Goal: Communication & Community: Share content

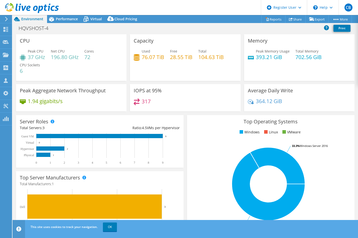
select select "USD"
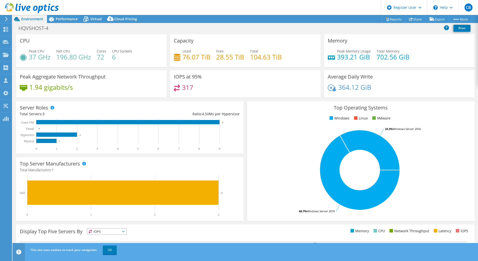
click at [169, 70] on div "Capacity Used 76.07 TiB Free 28.55 TiB Total 104.63 TiB" at bounding box center [245, 52] width 154 height 36
click at [247, 133] on div "Top Operating Systems Windows Linux VMware 66.7% Windows Server 2019 33.3% Wind…" at bounding box center [361, 161] width 228 height 120
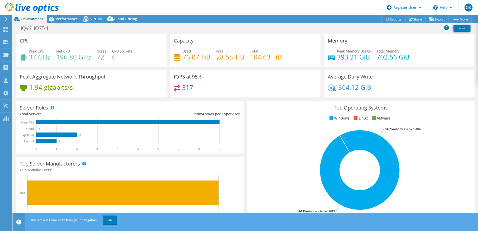
click at [163, 28] on div "HQVSHOST-4 Print" at bounding box center [246, 28] width 466 height 9
click at [155, 30] on div "HQVSHOST-4 Print" at bounding box center [246, 28] width 466 height 9
click at [59, 18] on span "Performance" at bounding box center [67, 19] width 22 height 5
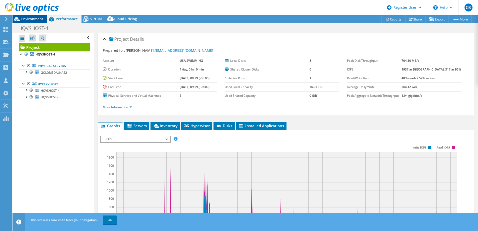
click at [34, 18] on span "Environment" at bounding box center [32, 19] width 22 height 5
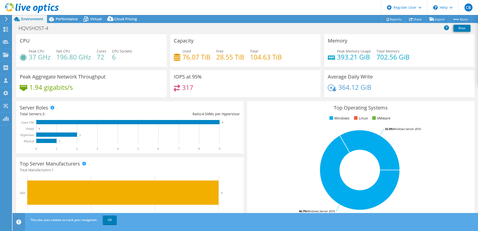
click at [74, 27] on div "HQVSHOST-4 Print" at bounding box center [246, 28] width 466 height 9
click at [181, 29] on div "HQVSHOST-4 Print" at bounding box center [246, 28] width 466 height 9
click at [163, 29] on div "HQVSHOST-4 Print" at bounding box center [246, 28] width 466 height 9
click at [240, 28] on div "HQVSHOST-4 Print" at bounding box center [246, 28] width 466 height 9
click at [173, 30] on div "HQVSHOST-4 Print" at bounding box center [246, 28] width 466 height 9
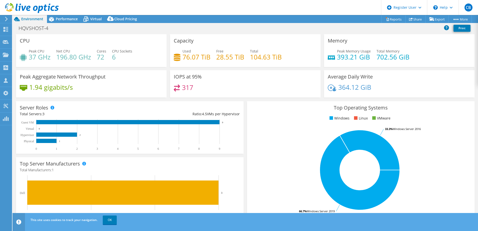
drag, startPoint x: 283, startPoint y: 57, endPoint x: 274, endPoint y: 62, distance: 10.9
click at [274, 62] on div "Used 76.07 TiB Free 28.55 TiB Total 104.63 TiB" at bounding box center [245, 57] width 143 height 16
click at [281, 61] on div "Used 76.07 TiB Free 28.55 TiB Total 104.63 TiB" at bounding box center [245, 57] width 143 height 16
click at [280, 58] on div "Used 76.07 TiB Free 28.55 TiB Total 104.63 TiB" at bounding box center [245, 57] width 143 height 16
click at [285, 59] on div "Used 76.07 TiB Free 28.55 TiB Total 104.63 TiB" at bounding box center [245, 57] width 143 height 16
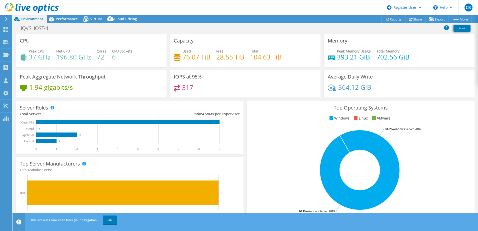
drag, startPoint x: 290, startPoint y: 55, endPoint x: 281, endPoint y: 54, distance: 8.6
click at [281, 54] on div "Used 76.07 TiB Free 28.55 TiB Total 104.63 TiB" at bounding box center [245, 57] width 143 height 16
click at [244, 99] on div "IOPS at 95% 317" at bounding box center [245, 85] width 154 height 31
click at [313, 29] on div "HQVSHOST-4 Print" at bounding box center [246, 28] width 466 height 9
click at [248, 98] on div "IOPS at 95% 317" at bounding box center [245, 85] width 154 height 31
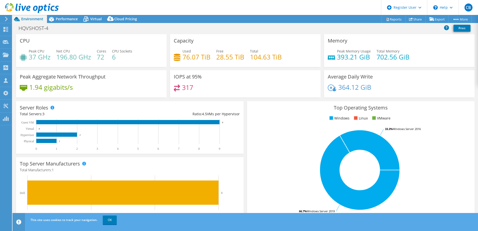
click at [228, 29] on div "HQVSHOST-4 Print" at bounding box center [246, 28] width 466 height 9
click at [225, 32] on div "HQVSHOST-4 Print" at bounding box center [246, 28] width 466 height 9
drag, startPoint x: 406, startPoint y: 58, endPoint x: 403, endPoint y: 59, distance: 3.7
click at [357, 59] on h4 "702.56 GiB" at bounding box center [393, 57] width 33 height 6
drag, startPoint x: 403, startPoint y: 59, endPoint x: 406, endPoint y: 59, distance: 3.6
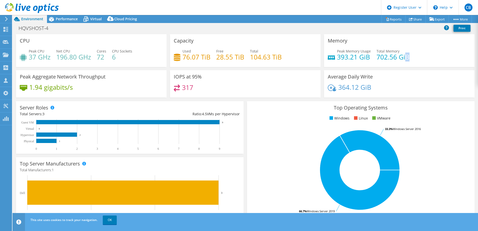
click at [357, 59] on h4 "702.56 GiB" at bounding box center [393, 57] width 33 height 6
drag, startPoint x: 406, startPoint y: 59, endPoint x: 403, endPoint y: 60, distance: 3.9
click at [357, 60] on h4 "702.56 GiB" at bounding box center [393, 57] width 33 height 6
drag, startPoint x: 403, startPoint y: 60, endPoint x: 411, endPoint y: 59, distance: 8.5
click at [357, 59] on div "Peak Memory Usage 393.21 GiB Total Memory 702.56 GiB" at bounding box center [399, 57] width 143 height 16
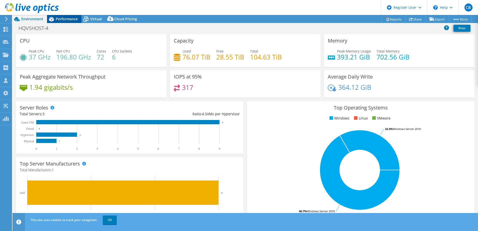
click at [63, 17] on span "Performance" at bounding box center [67, 19] width 22 height 5
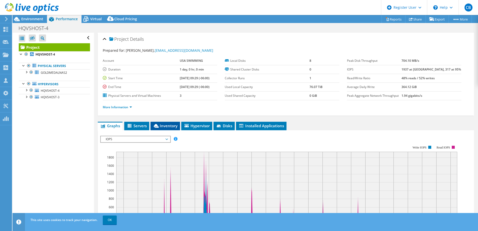
click at [162, 126] on span "Inventory" at bounding box center [165, 125] width 25 height 5
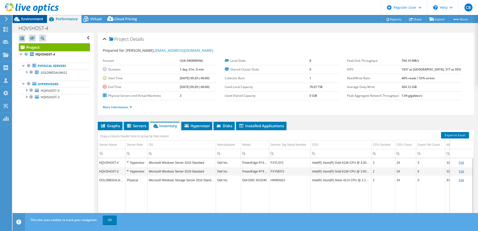
click at [38, 18] on span "Environment" at bounding box center [32, 19] width 22 height 5
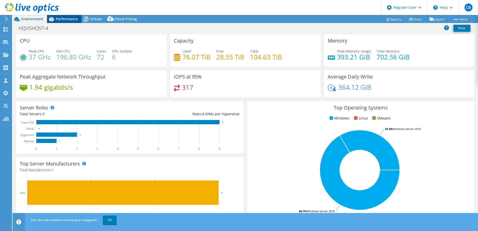
click at [64, 18] on span "Performance" at bounding box center [67, 19] width 22 height 5
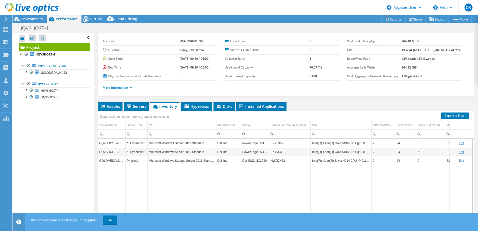
scroll to position [25, 0]
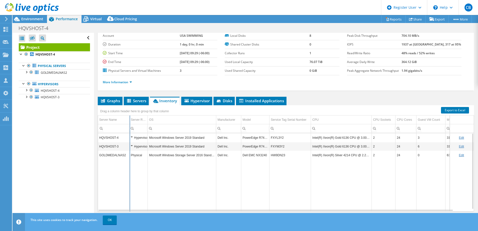
drag, startPoint x: 126, startPoint y: 118, endPoint x: 130, endPoint y: 118, distance: 4.0
click at [130, 118] on div "Drag a column header here to group by that column Server Name Server Role OS Ma…" at bounding box center [286, 158] width 376 height 106
drag, startPoint x: 148, startPoint y: 118, endPoint x: 154, endPoint y: 119, distance: 6.1
click at [154, 119] on div "Drag a column header here to group by that column Server Name Server Role OS Ma…" at bounding box center [286, 158] width 376 height 106
click at [318, 98] on ul "Graphs Servers Inventory Hypervisor Disks Cluster Disks Installed Applications" at bounding box center [286, 101] width 376 height 9
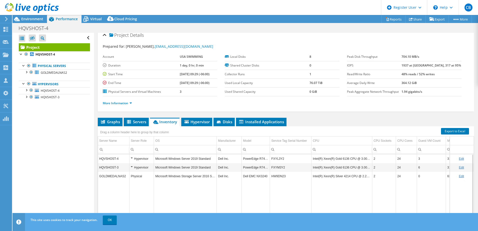
scroll to position [0, 0]
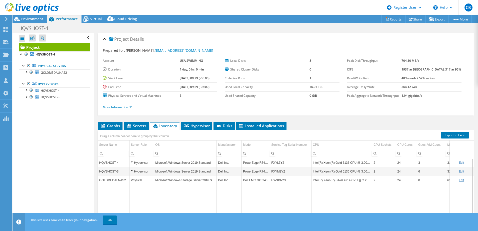
click at [203, 115] on div "Project Details Prepared for: David Mueller, dmueller@usaswimming.org Account U…" at bounding box center [286, 74] width 376 height 83
click at [135, 117] on div "Project Details Prepared for: [PERSON_NAME], [EMAIL_ADDRESS][DOMAIN_NAME] Accou…" at bounding box center [286, 144] width 384 height 223
click at [144, 118] on div "Project Details Prepared for: [PERSON_NAME], [EMAIL_ADDRESS][DOMAIN_NAME] Accou…" at bounding box center [286, 144] width 384 height 223
click at [97, 117] on div "Project Details Prepared for: [PERSON_NAME], [EMAIL_ADDRESS][DOMAIN_NAME] Accou…" at bounding box center [286, 144] width 384 height 223
click at [99, 116] on div "Project Details Prepared for: [PERSON_NAME], [EMAIL_ADDRESS][DOMAIN_NAME] Accou…" at bounding box center [286, 144] width 384 height 223
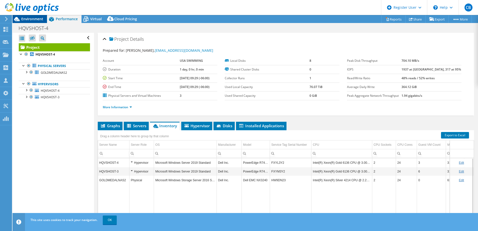
click at [36, 19] on span "Environment" at bounding box center [32, 19] width 22 height 5
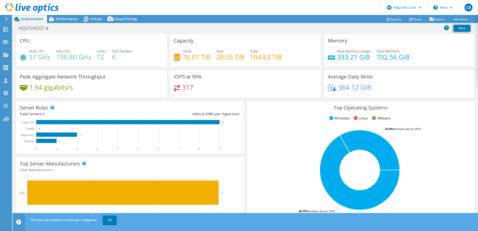
click at [169, 98] on div "IOPS at 95% 317" at bounding box center [245, 85] width 154 height 31
click at [68, 16] on div "Performance" at bounding box center [64, 19] width 35 height 8
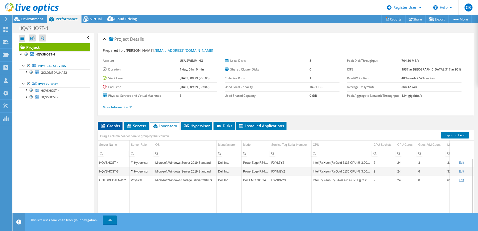
click at [117, 124] on span "Graphs" at bounding box center [110, 125] width 20 height 5
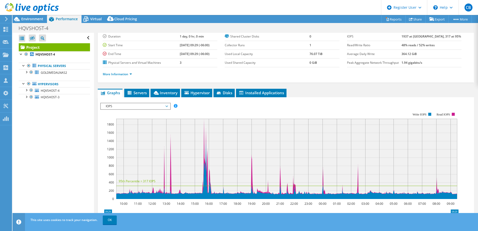
scroll to position [20, 0]
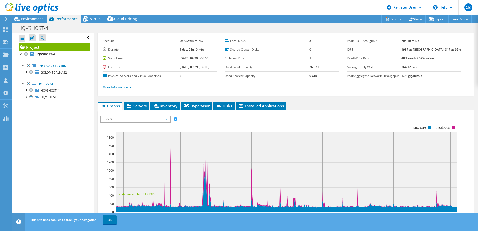
click at [160, 122] on span "IOPS" at bounding box center [135, 120] width 64 height 6
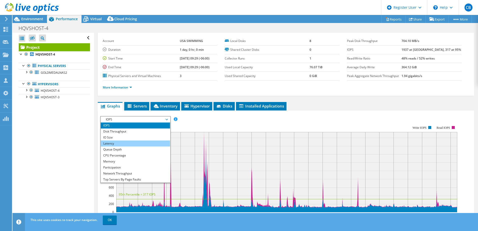
click at [124, 143] on li "Latency" at bounding box center [135, 144] width 69 height 6
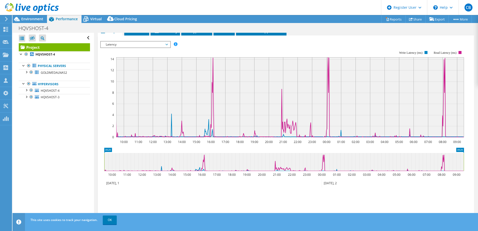
scroll to position [70, 0]
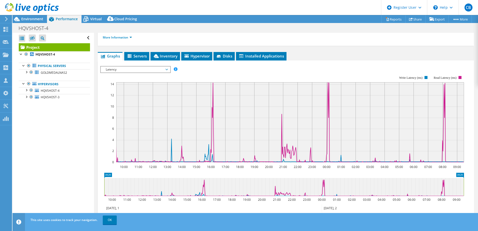
click at [162, 71] on span "Latency" at bounding box center [135, 70] width 64 height 6
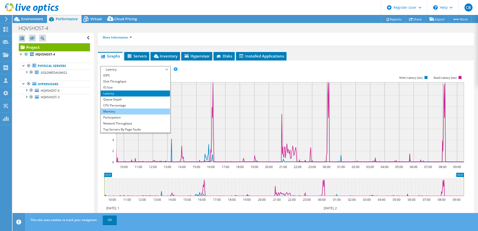
click at [130, 109] on li "Memory" at bounding box center [135, 112] width 69 height 6
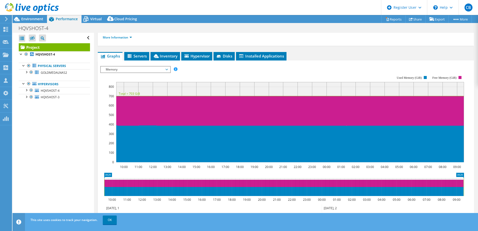
click at [130, 67] on span "Memory" at bounding box center [135, 70] width 64 height 6
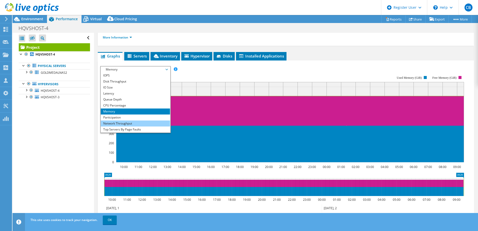
click at [125, 122] on li "Network Throughput" at bounding box center [135, 124] width 69 height 6
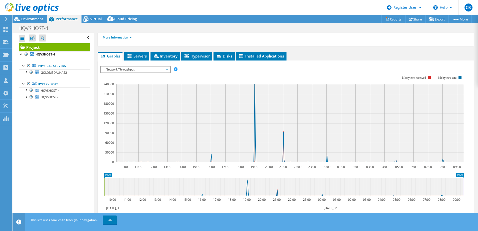
click at [148, 71] on span "Network Throughput" at bounding box center [135, 70] width 64 height 6
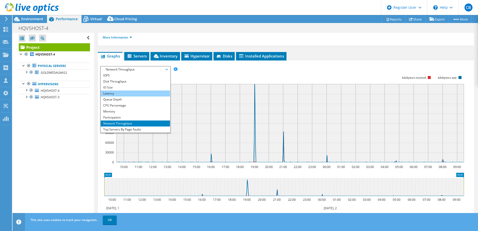
click at [127, 93] on li "Latency" at bounding box center [135, 94] width 69 height 6
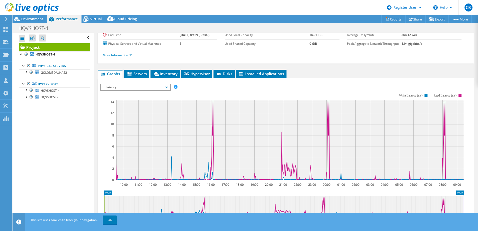
scroll to position [45, 0]
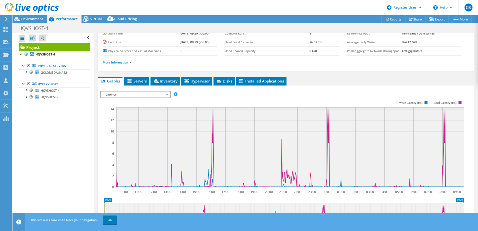
click at [163, 93] on span "Latency" at bounding box center [135, 95] width 64 height 6
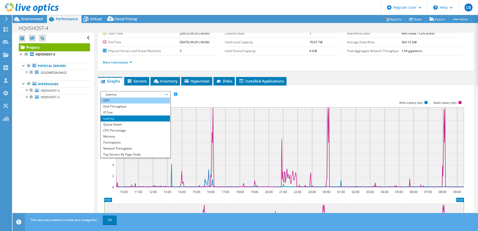
click at [131, 101] on li "IOPS" at bounding box center [135, 101] width 69 height 6
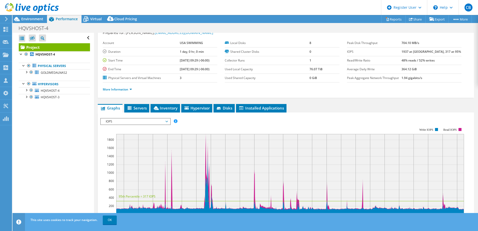
scroll to position [25, 0]
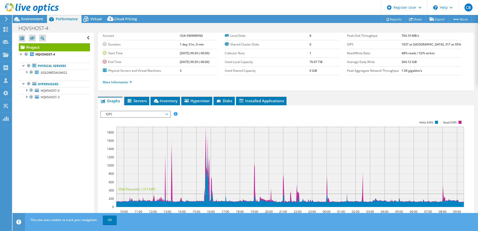
click at [166, 113] on span "IOPS" at bounding box center [135, 114] width 64 height 6
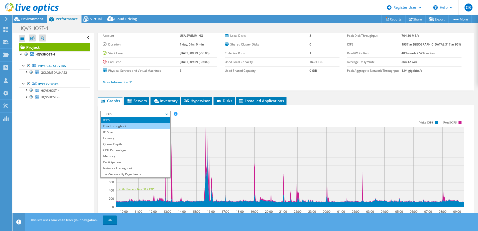
click at [123, 126] on li "Disk Throughput" at bounding box center [135, 126] width 69 height 6
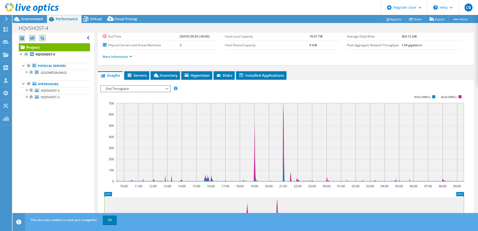
scroll to position [50, 0]
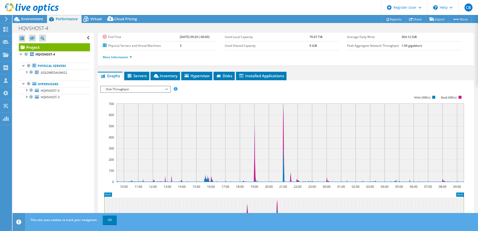
click at [166, 88] on span "Disk Throughput" at bounding box center [135, 89] width 64 height 6
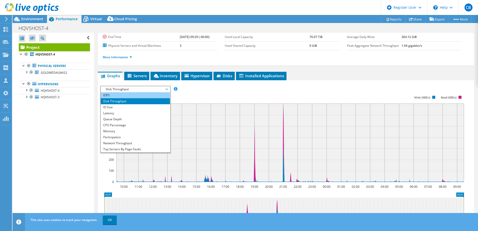
click at [133, 96] on li "IOPS" at bounding box center [135, 95] width 69 height 6
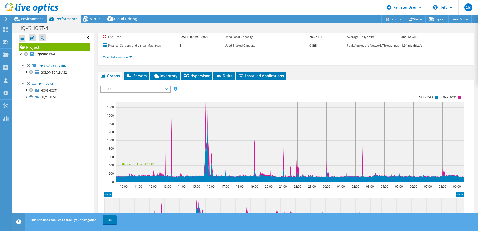
click at [239, 95] on section "Workload Concentration: 10:00 11:00 12:00 13:00 14:00 15:00 16:00 17:00 18:00 1…" at bounding box center [285, 171] width 371 height 165
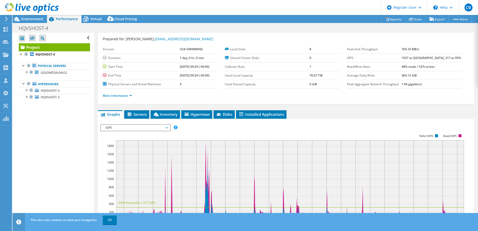
scroll to position [0, 0]
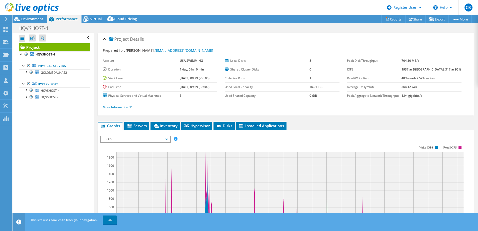
click at [184, 41] on div "Project Details" at bounding box center [286, 39] width 366 height 11
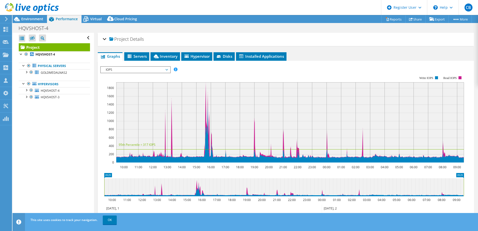
click at [184, 41] on div "Project Details" at bounding box center [286, 39] width 366 height 11
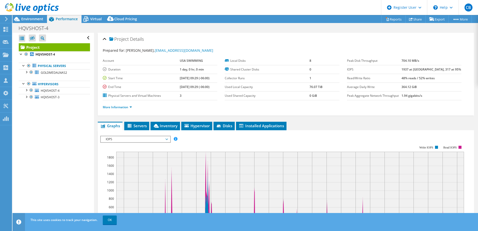
click at [98, 73] on div "Project Details Prepared for: David Mueller, dmueller@usaswimming.org Account U…" at bounding box center [286, 74] width 376 height 83
click at [227, 143] on rect at bounding box center [282, 189] width 364 height 100
click at [329, 133] on div "IOPS Disk Throughput IO Size Latency Queue Depth CPU Percentage Memory Page Fau…" at bounding box center [285, 218] width 371 height 176
click at [34, 17] on span "Environment" at bounding box center [32, 19] width 22 height 5
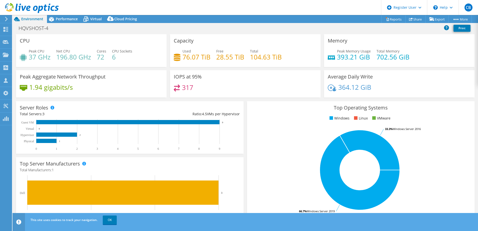
click at [167, 68] on div "CPU Peak CPU 37 GHz Net CPU 196.80 GHz Cores 72 CPU Sockets 6" at bounding box center [91, 52] width 154 height 36
click at [168, 68] on div "Capacity Used 76.07 TiB Free 28.55 TiB Total 104.63 TiB" at bounding box center [245, 52] width 154 height 36
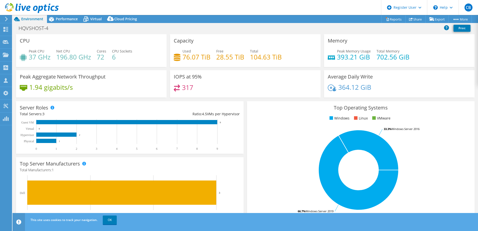
select select "USD"
click at [118, 67] on div "CPU Peak CPU 37 GHz Net CPU 196.80 GHz Cores 72 CPU Sockets 6" at bounding box center [91, 50] width 151 height 33
click at [67, 18] on span "Performance" at bounding box center [67, 19] width 22 height 5
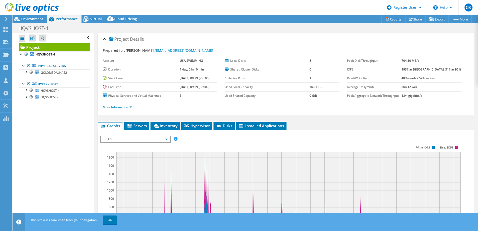
click at [165, 121] on div "Project Details Prepared for: [PERSON_NAME], [EMAIL_ADDRESS][DOMAIN_NAME] Accou…" at bounding box center [286, 187] width 384 height 308
click at [166, 124] on span "Inventory" at bounding box center [165, 125] width 25 height 5
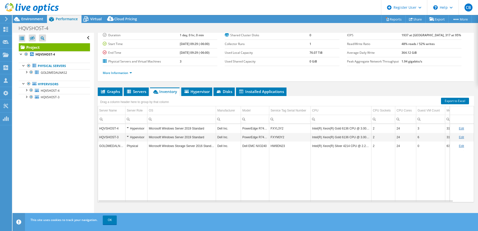
scroll to position [9, 0]
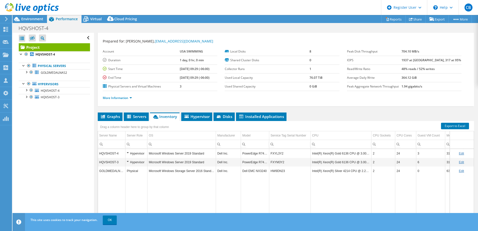
click at [37, 16] on div at bounding box center [29, 8] width 59 height 17
click at [37, 20] on span "Environment" at bounding box center [32, 19] width 22 height 5
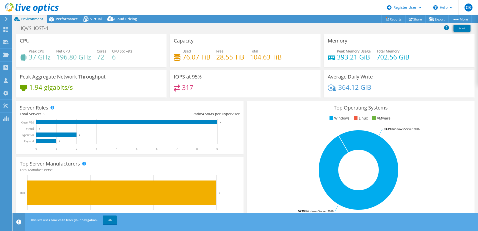
click at [91, 40] on div "CPU Peak CPU 37 GHz Net CPU 196.80 GHz Cores 72 CPU Sockets 6" at bounding box center [91, 50] width 151 height 33
click at [233, 69] on div "Capacity Used 76.07 TiB Free 28.55 TiB Total 104.63 TiB" at bounding box center [245, 52] width 154 height 36
click at [68, 19] on span "Performance" at bounding box center [67, 19] width 22 height 5
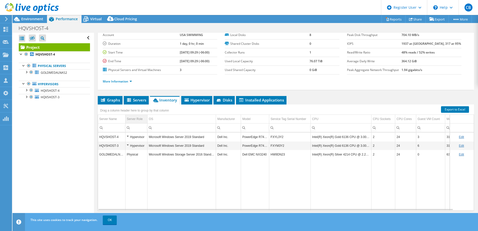
scroll to position [34, 0]
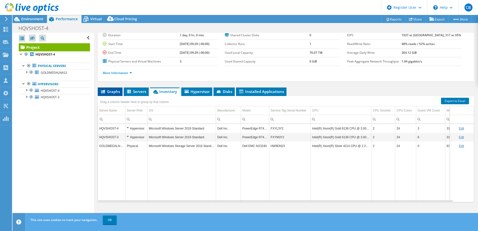
click at [109, 90] on span "Graphs" at bounding box center [110, 91] width 20 height 5
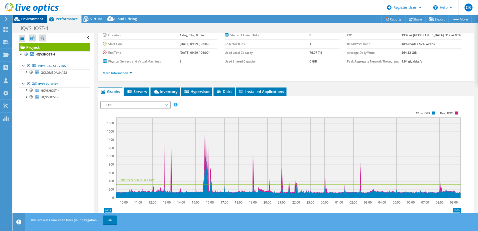
click at [38, 23] on div "Environment" at bounding box center [30, 19] width 35 height 8
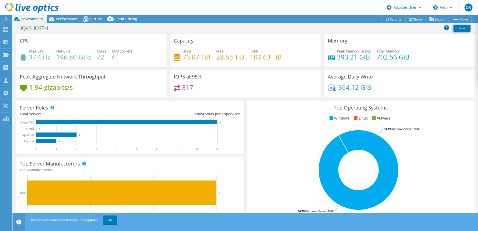
drag, startPoint x: 203, startPoint y: 85, endPoint x: 200, endPoint y: 89, distance: 5.2
click at [200, 89] on div "317" at bounding box center [245, 90] width 143 height 11
click at [205, 101] on div "Server Roles Physical Servers represent bare metal servers that were targets of…" at bounding box center [130, 127] width 228 height 53
drag, startPoint x: 196, startPoint y: 89, endPoint x: 211, endPoint y: 96, distance: 16.4
click at [211, 96] on div "IOPS at 95% 317" at bounding box center [245, 83] width 151 height 27
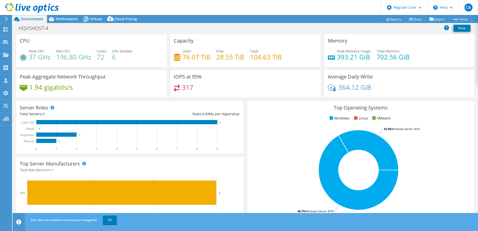
click at [217, 102] on div "Server Roles Physical Servers represent bare metal servers that were targets of…" at bounding box center [130, 127] width 228 height 53
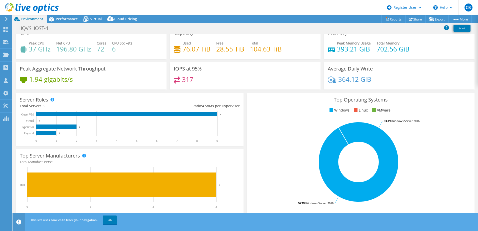
scroll to position [0, 0]
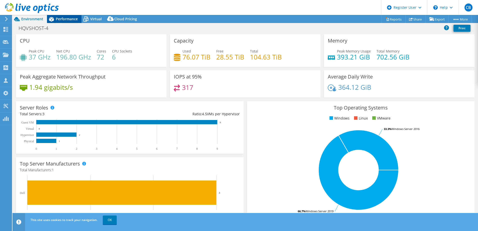
click at [61, 23] on div "Project Actions Project Actions Reports Share Export vSAN ReadyNode Sizer" at bounding box center [246, 123] width 466 height 216
drag, startPoint x: 61, startPoint y: 22, endPoint x: 62, endPoint y: 16, distance: 6.1
click at [62, 16] on div "Performance" at bounding box center [64, 19] width 35 height 8
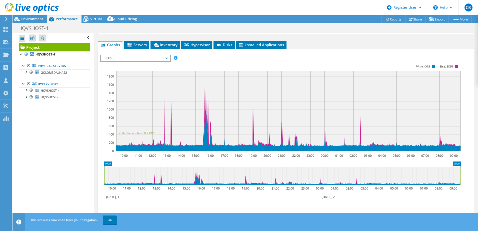
scroll to position [84, 0]
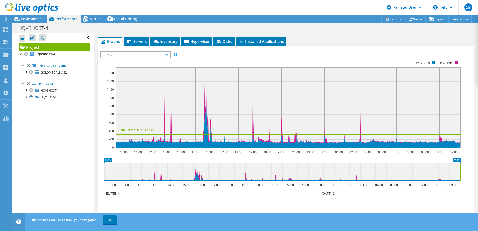
click at [166, 55] on span "IOPS" at bounding box center [135, 55] width 64 height 6
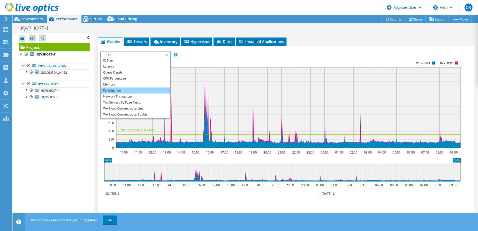
scroll to position [18, 0]
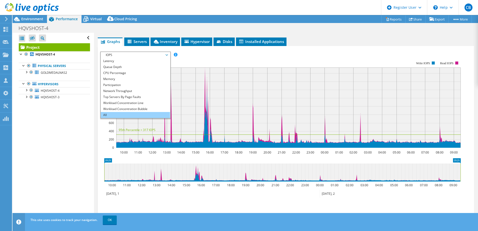
click at [104, 113] on li "All" at bounding box center [135, 115] width 69 height 6
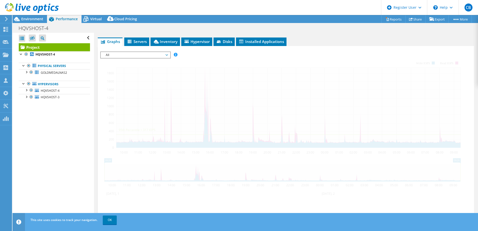
click at [98, 85] on section "IOPS Disk Throughput IO Size Latency Queue Depth CPU Percentage Memory Page Fau…" at bounding box center [286, 147] width 376 height 202
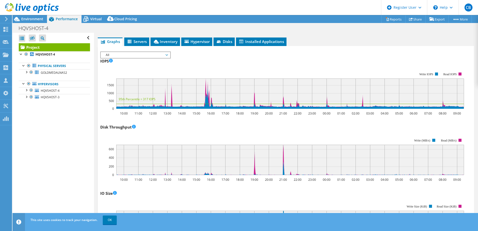
scroll to position [0, 0]
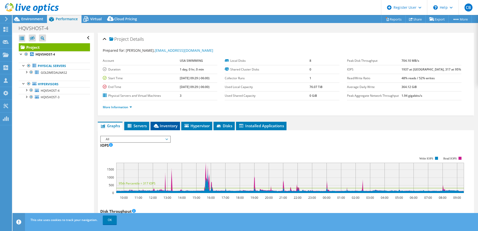
click at [161, 126] on span "Inventory" at bounding box center [165, 125] width 25 height 5
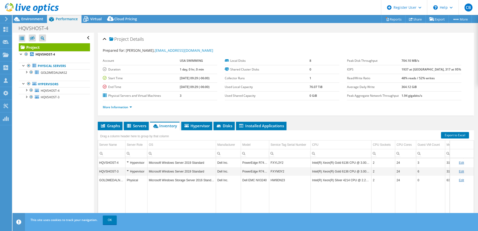
click at [189, 9] on header "CB Dell User [PERSON_NAME] [EMAIL_ADDRESS][PERSON_NAME][DOMAIN_NAME] Dell My Pr…" at bounding box center [239, 7] width 478 height 15
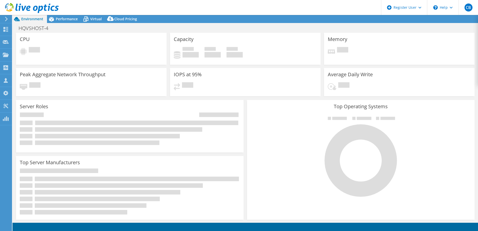
select select "USD"
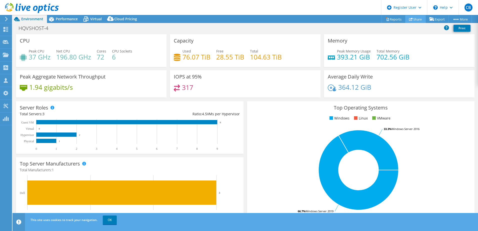
click at [416, 17] on link "Share" at bounding box center [416, 19] width 21 height 8
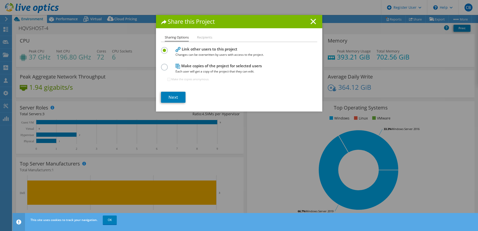
click at [200, 39] on li "Recipients" at bounding box center [204, 38] width 15 height 6
click at [173, 98] on link "Next" at bounding box center [173, 97] width 25 height 11
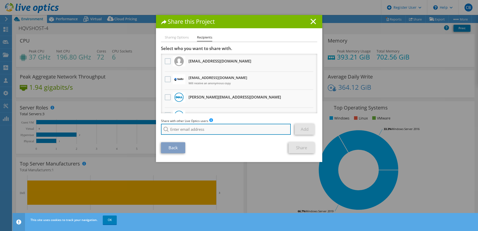
click at [202, 129] on input "search" at bounding box center [226, 129] width 130 height 11
paste input "20641051.1"
type input "20641051.1"
drag, startPoint x: 202, startPoint y: 129, endPoint x: 148, endPoint y: 128, distance: 53.5
click at [148, 128] on div "Share this Project Sharing Options Recipients Link other users to this project …" at bounding box center [239, 115] width 478 height 201
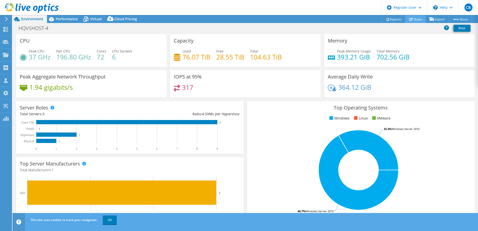
click at [410, 17] on link "Share" at bounding box center [416, 19] width 21 height 8
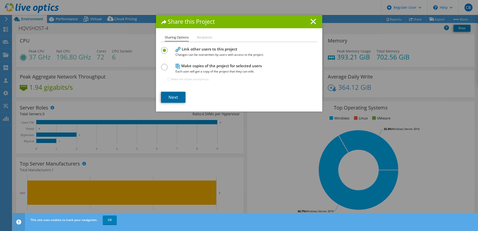
click at [167, 99] on link "Next" at bounding box center [173, 97] width 25 height 11
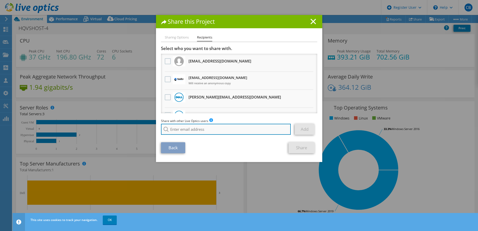
click at [186, 129] on input "search" at bounding box center [226, 129] width 130 height 11
paste input "Elio.Tufenkjian@dell.com"
type input "Elio.Tufenkjian@dell.com"
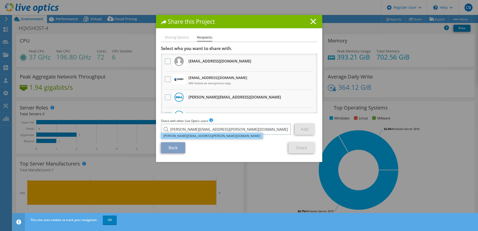
click at [198, 136] on li "Elio.Tufenkjian@dell.com" at bounding box center [212, 136] width 102 height 6
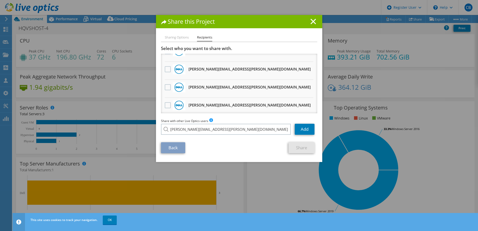
scroll to position [75, 0]
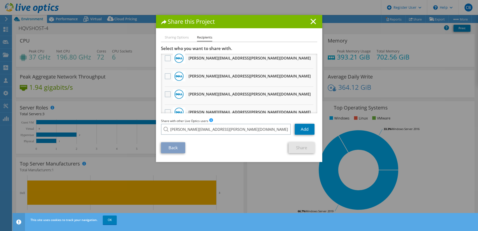
click at [167, 95] on label at bounding box center [168, 94] width 7 height 6
click at [0, 0] on input "checkbox" at bounding box center [0, 0] width 0 height 0
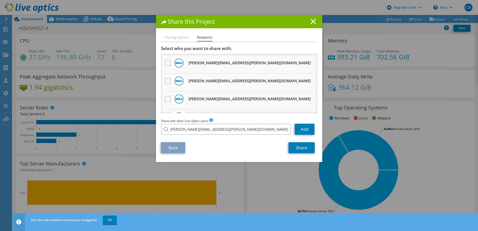
scroll to position [229, 0]
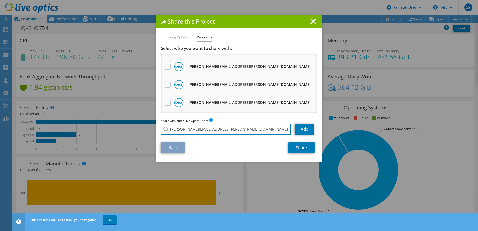
drag, startPoint x: 218, startPoint y: 131, endPoint x: 149, endPoint y: 130, distance: 69.1
click at [149, 130] on div "Share this Project Sharing Options Recipients Link other users to this project …" at bounding box center [239, 115] width 478 height 201
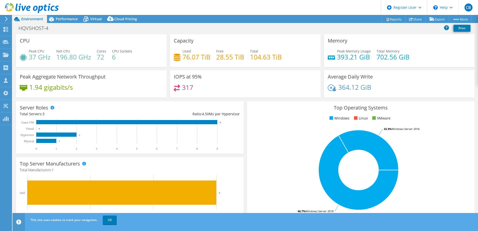
click at [411, 15] on li "Share" at bounding box center [417, 19] width 20 height 8
click at [411, 21] on link "Share" at bounding box center [416, 19] width 21 height 8
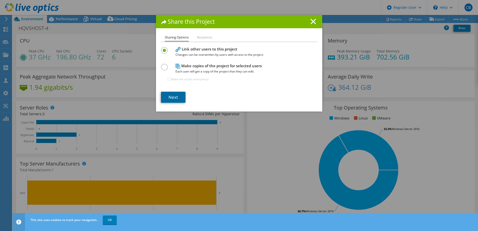
click at [176, 96] on link "Next" at bounding box center [173, 97] width 25 height 11
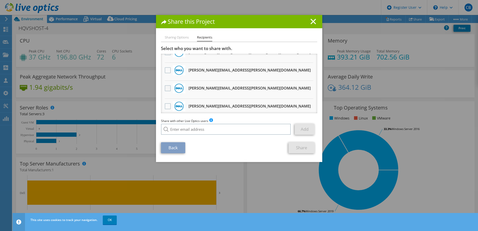
scroll to position [100, 0]
click at [165, 69] on label at bounding box center [168, 69] width 7 height 6
click at [0, 0] on input "checkbox" at bounding box center [0, 0] width 0 height 0
click at [303, 149] on link "Share" at bounding box center [302, 147] width 26 height 11
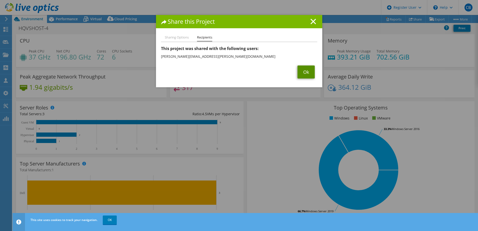
click at [304, 72] on link "Ok" at bounding box center [306, 72] width 17 height 13
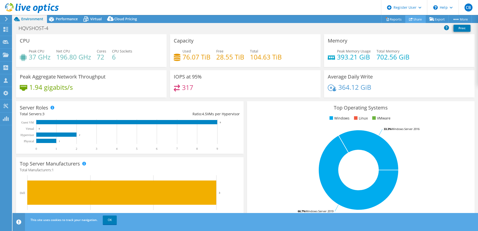
click at [414, 18] on link "Share" at bounding box center [416, 19] width 21 height 8
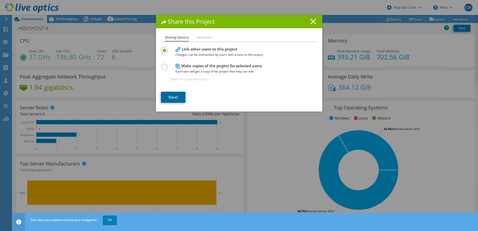
click at [175, 101] on link "Next" at bounding box center [173, 97] width 25 height 11
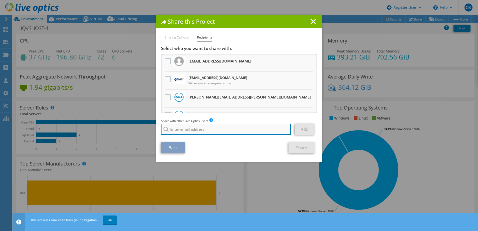
click at [188, 135] on input "search" at bounding box center [226, 129] width 130 height 11
paste input "Kinsey.Bohrer@dell.com"
type input "Kinsey.Bohrer@dell.com"
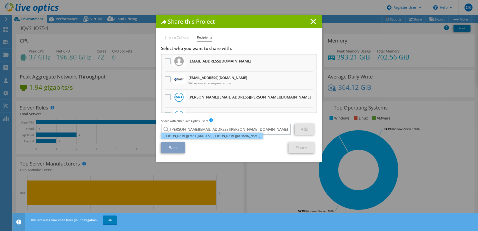
click at [193, 136] on li "Kinsey.Bohrer@dell.com" at bounding box center [212, 136] width 102 height 6
drag, startPoint x: 234, startPoint y: 146, endPoint x: 309, endPoint y: 138, distance: 75.2
click at [235, 146] on div "Back Share" at bounding box center [239, 147] width 156 height 11
click at [306, 129] on link "Add" at bounding box center [305, 129] width 20 height 11
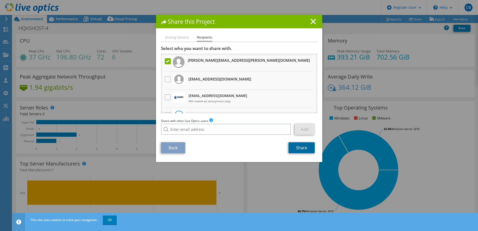
click at [300, 149] on link "Share" at bounding box center [302, 147] width 26 height 11
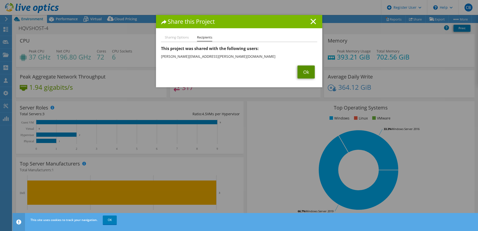
click at [301, 72] on link "Ok" at bounding box center [306, 72] width 17 height 13
